Goal: Information Seeking & Learning: Check status

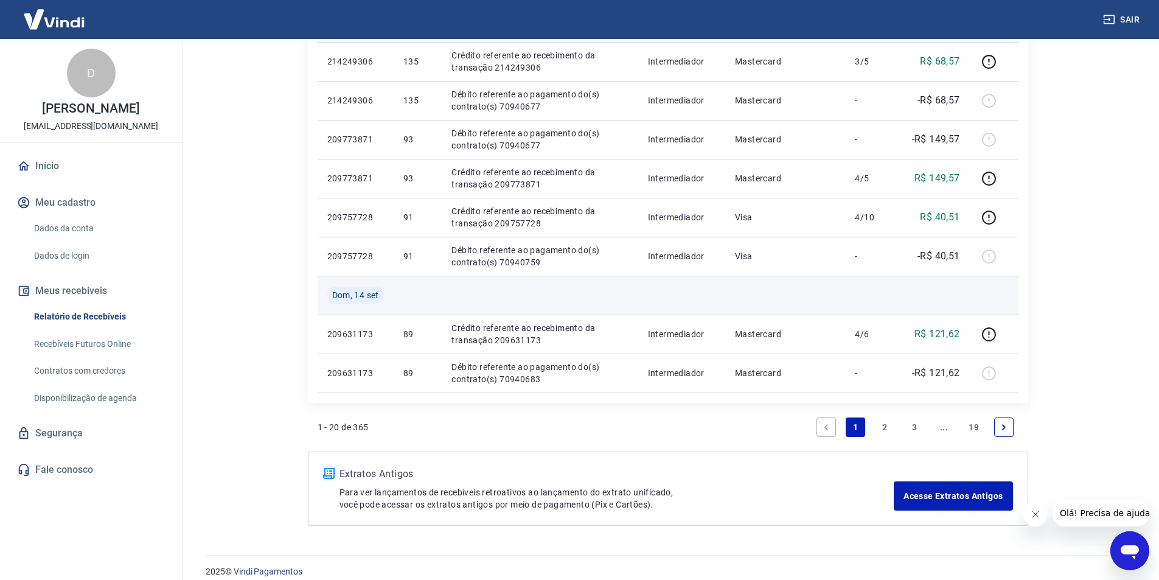
scroll to position [804, 0]
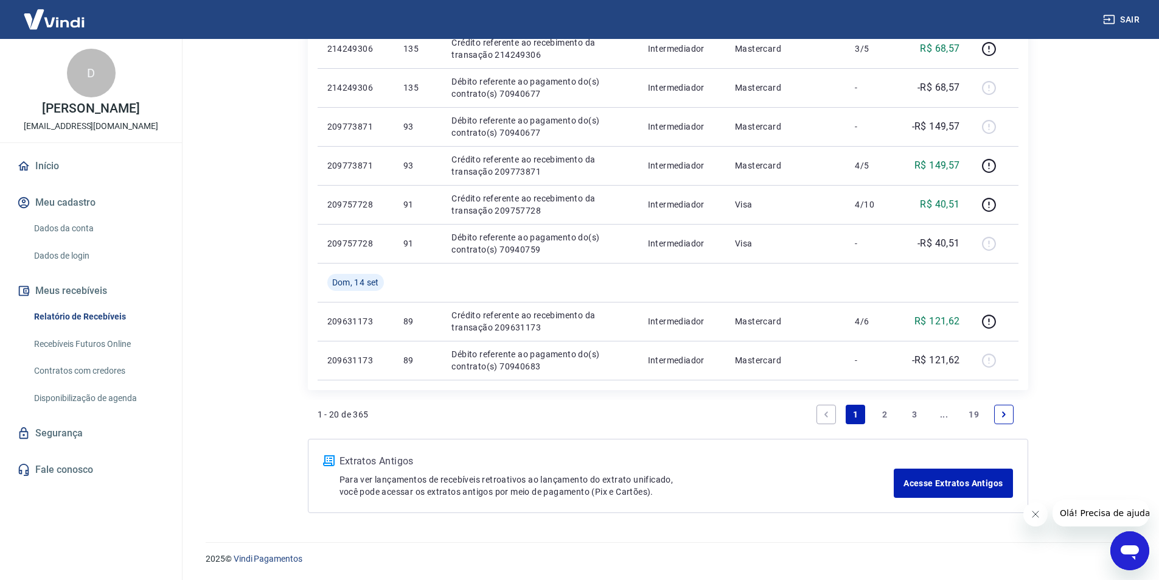
click at [882, 414] on link "2" at bounding box center [885, 414] width 19 height 19
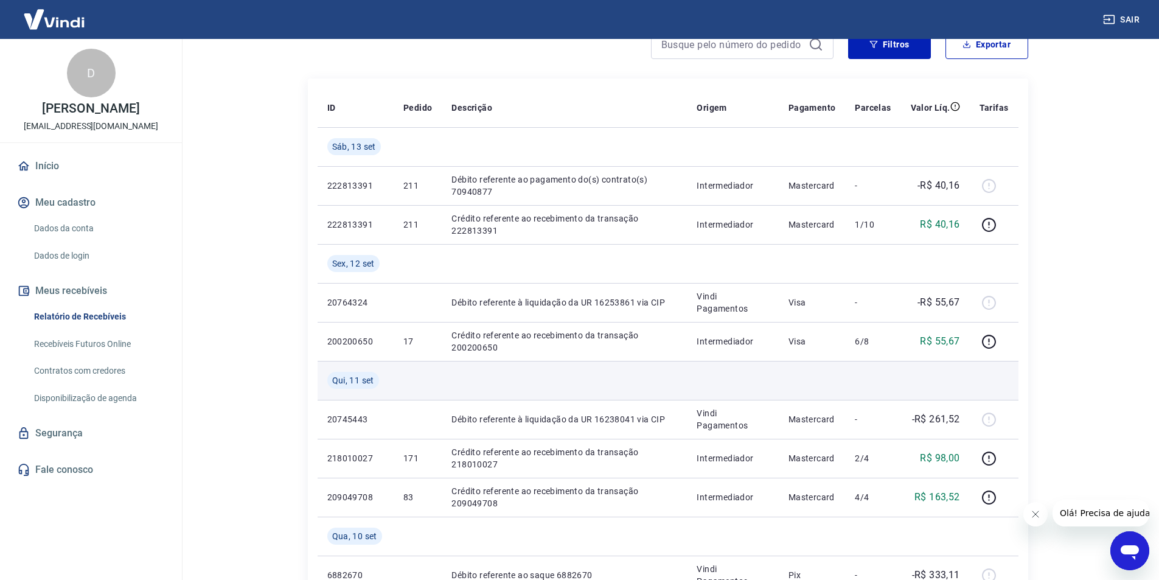
scroll to position [243, 0]
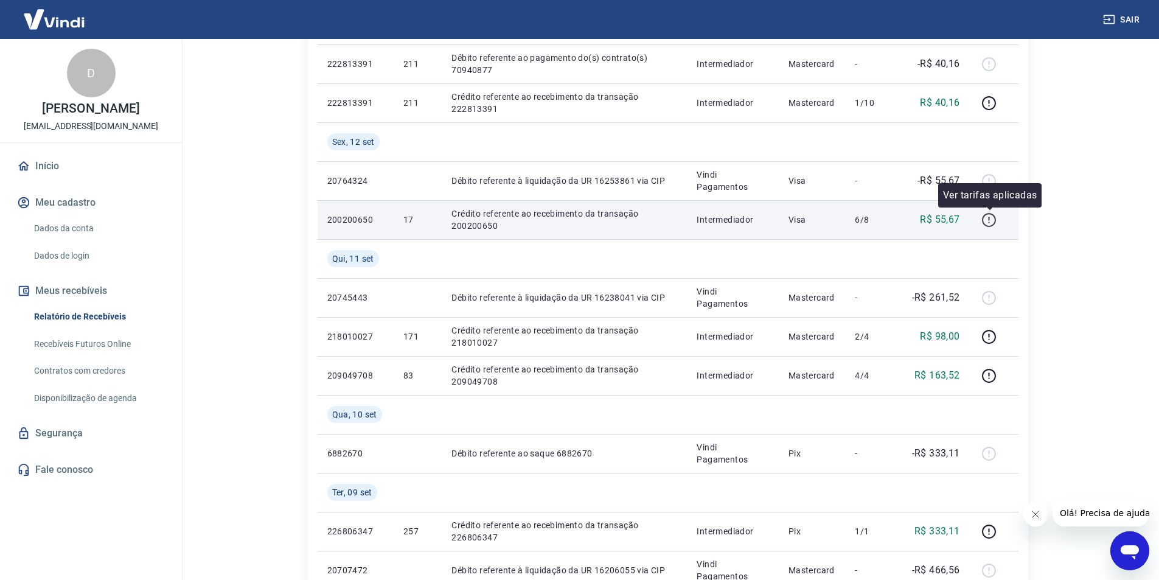
click at [992, 219] on icon "button" at bounding box center [988, 219] width 15 height 15
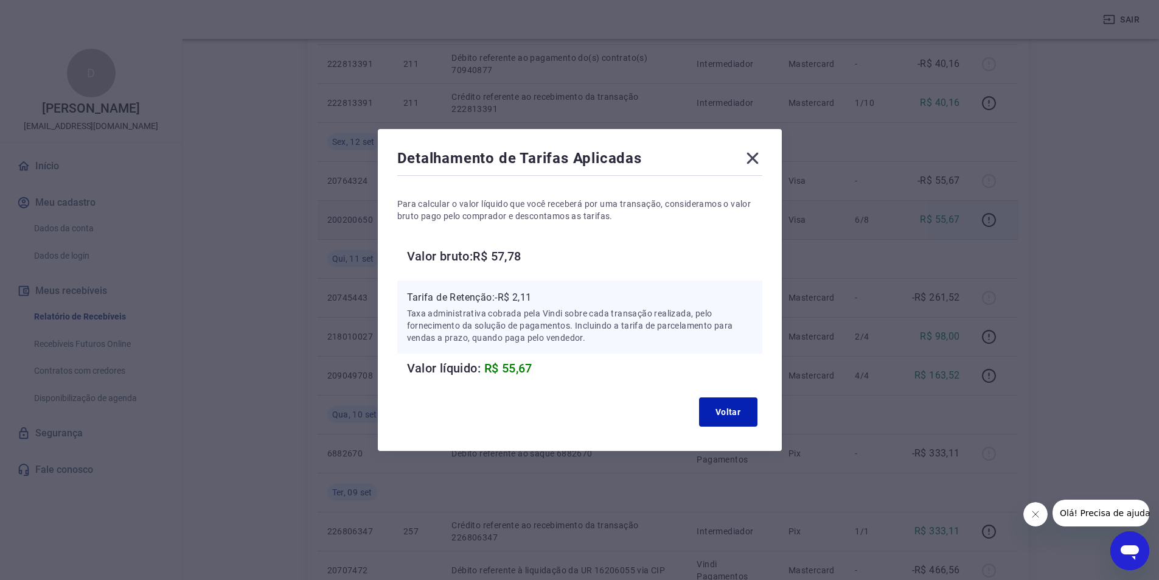
click at [627, 259] on h6 "Valor bruto: R$ 57,78" at bounding box center [584, 255] width 355 height 19
click at [744, 411] on button "Voltar" at bounding box center [728, 411] width 58 height 29
